Goal: Check status: Check status

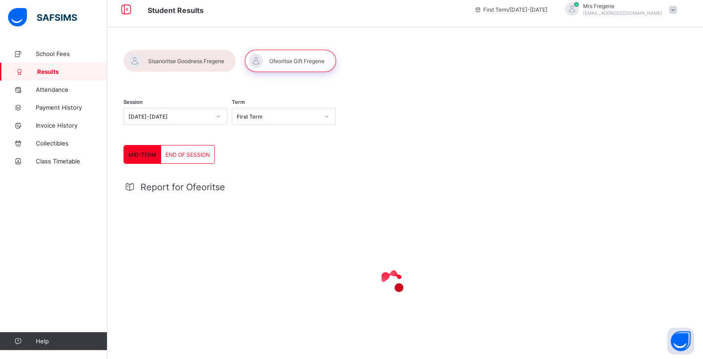
scroll to position [34, 0]
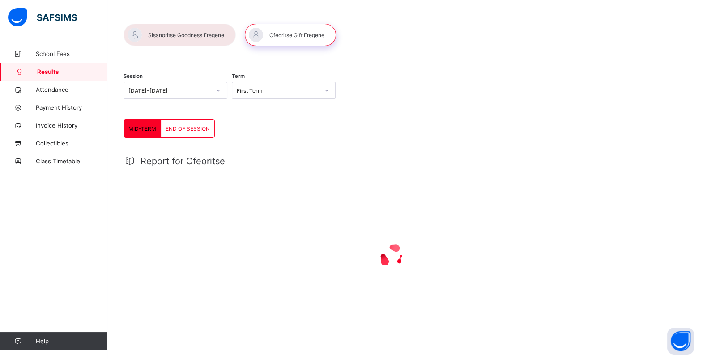
click at [197, 128] on span "END OF SESSION" at bounding box center [188, 128] width 44 height 7
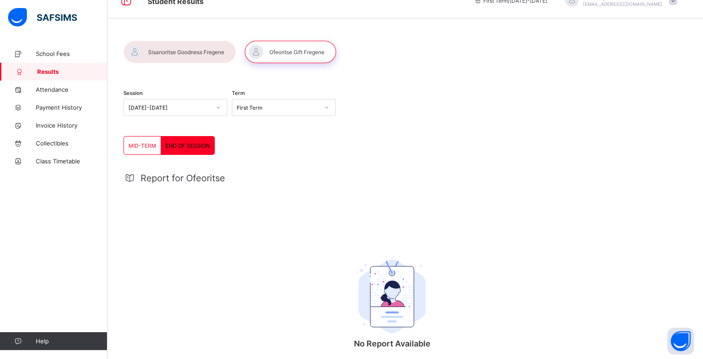
scroll to position [0, 0]
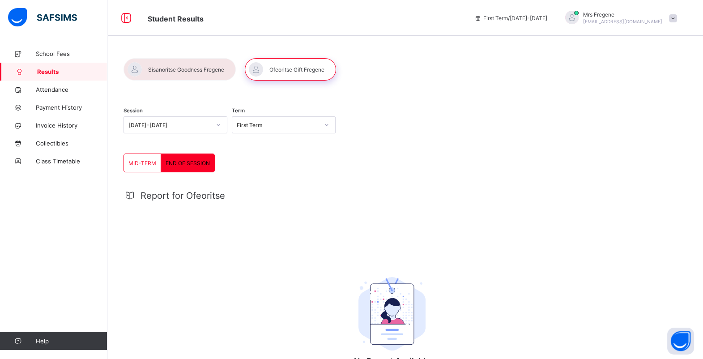
click at [191, 123] on div "[DATE]-[DATE]" at bounding box center [170, 125] width 82 height 7
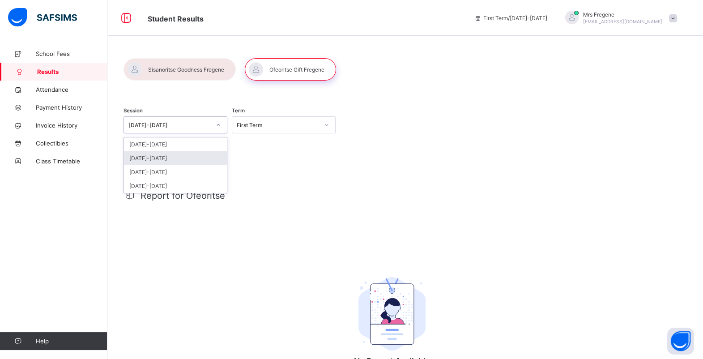
click at [197, 158] on div "[DATE]-[DATE]" at bounding box center [175, 158] width 103 height 14
click at [260, 126] on div "First Term" at bounding box center [278, 125] width 82 height 7
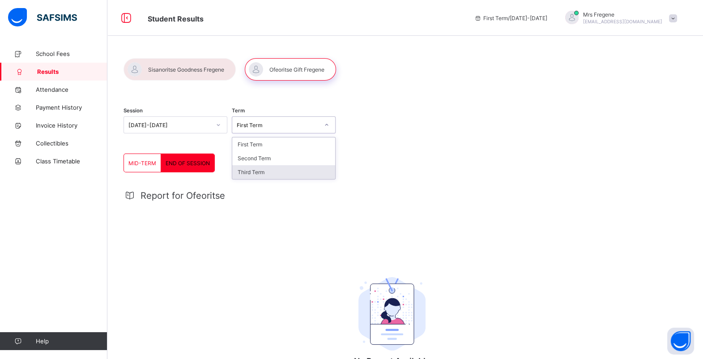
click at [259, 167] on div "Third Term" at bounding box center [283, 172] width 103 height 14
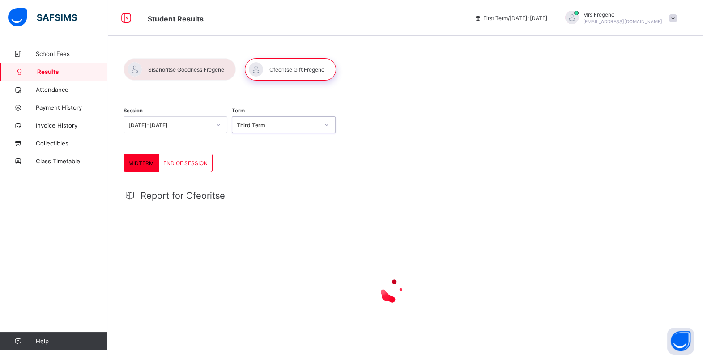
click at [184, 154] on div "END OF SESSION" at bounding box center [185, 163] width 53 height 18
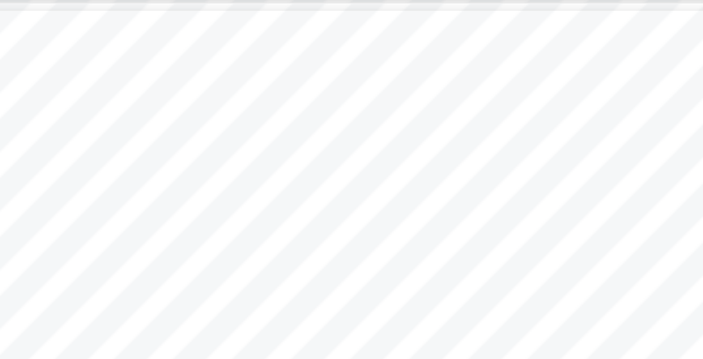
scroll to position [762, 0]
click at [457, 108] on div "Page 3 Powered by Flexisaf Edusoft Limited | [URL][DOMAIN_NAME] RESPECT Grade S…" at bounding box center [392, 169] width 377 height 267
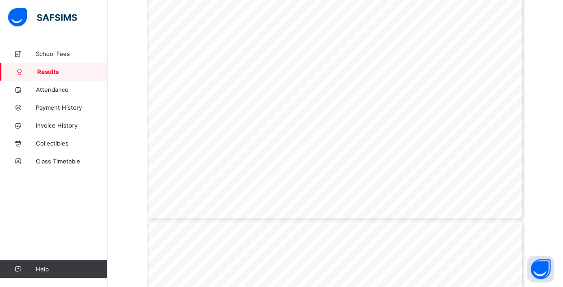
scroll to position [310, 0]
